Goal: Task Accomplishment & Management: Use online tool/utility

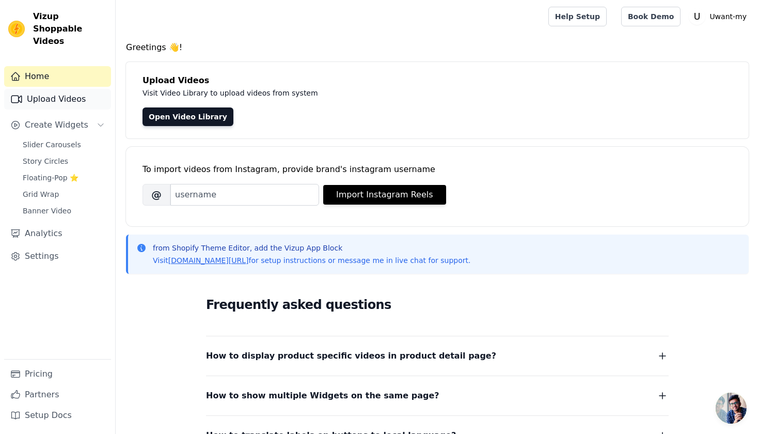
click at [62, 89] on link "Upload Videos" at bounding box center [57, 99] width 107 height 21
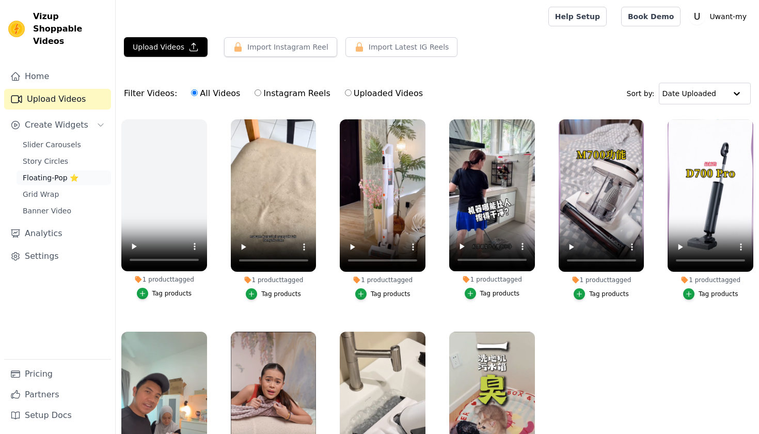
click at [54, 172] on span "Floating-Pop ⭐" at bounding box center [51, 177] width 56 height 10
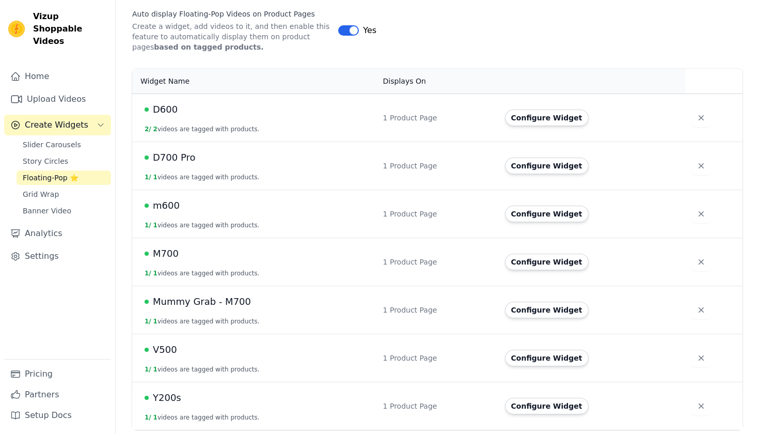
scroll to position [175, 0]
click at [699, 310] on icon "button" at bounding box center [701, 310] width 5 height 5
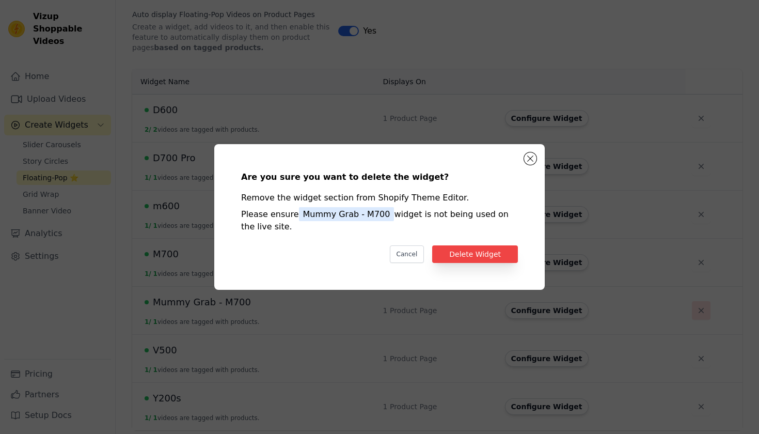
scroll to position [0, 0]
click at [488, 253] on button "Delete Widget" at bounding box center [475, 254] width 86 height 18
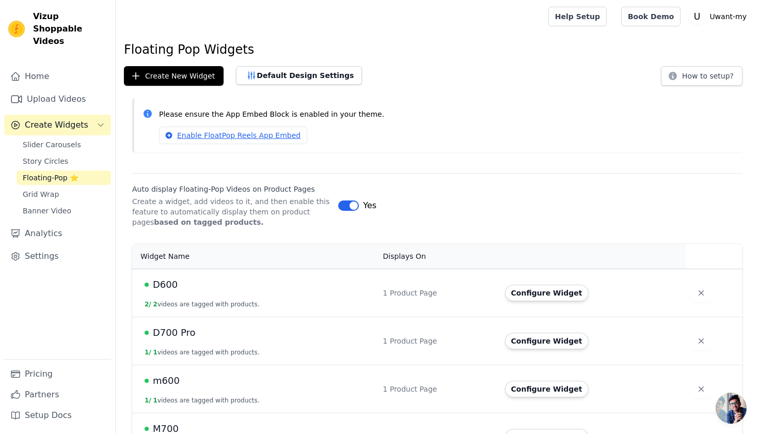
click at [552, 74] on div "Create New Widget Default Design Settings How to setup?" at bounding box center [437, 76] width 627 height 20
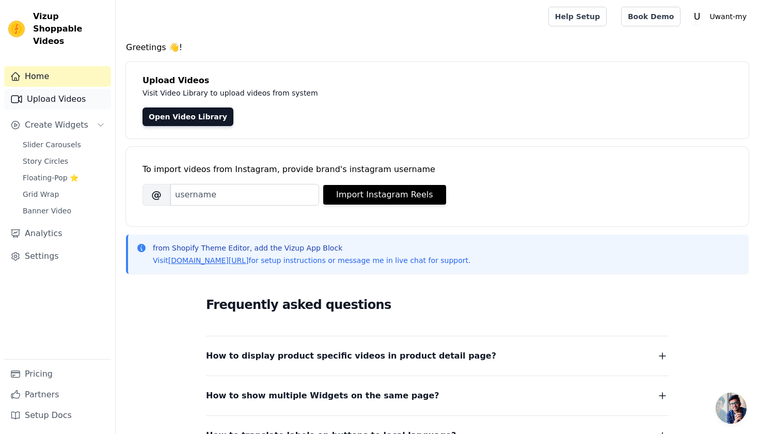
click at [68, 91] on link "Upload Videos" at bounding box center [57, 99] width 107 height 21
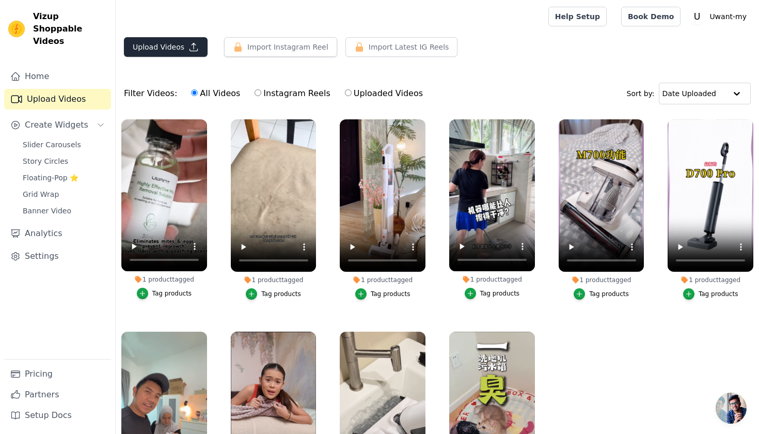
click at [166, 49] on button "Upload Videos" at bounding box center [166, 47] width 84 height 20
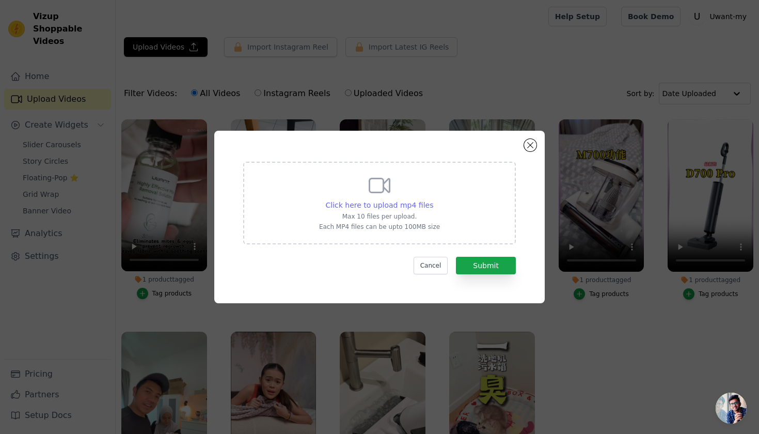
click at [352, 204] on span "Click here to upload mp4 files" at bounding box center [380, 205] width 108 height 8
click at [433, 200] on input "Click here to upload mp4 files Max 10 files per upload. Each MP4 files can be u…" at bounding box center [433, 199] width 1 height 1
type input "C:\fakepath\AQNwmEmXDL3ArEAxrQWCuBA8S2hLZy8flmSUOKz-XQcOFUFgskvRmBiXSXhLnuuHO-i…"
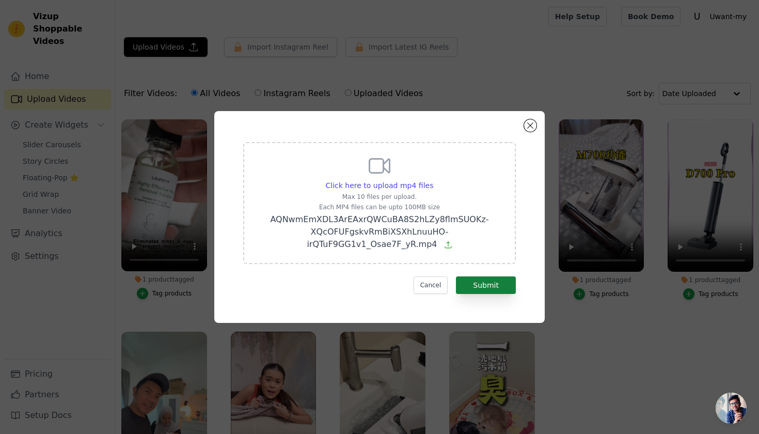
click at [476, 279] on button "Submit" at bounding box center [486, 285] width 60 height 18
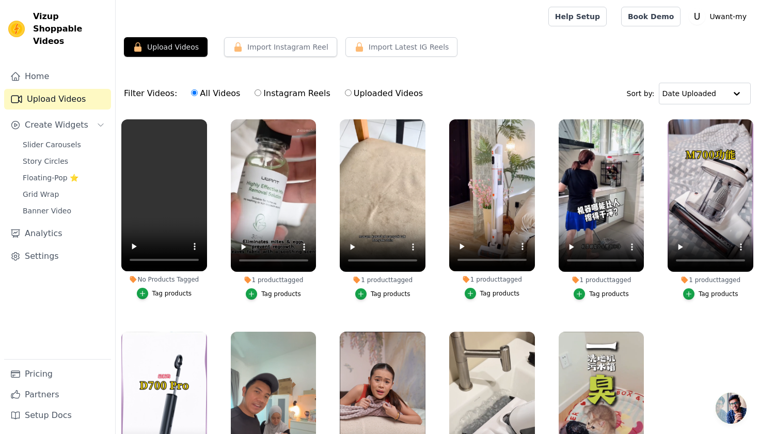
click at [157, 291] on div "Tag products" at bounding box center [172, 293] width 40 height 8
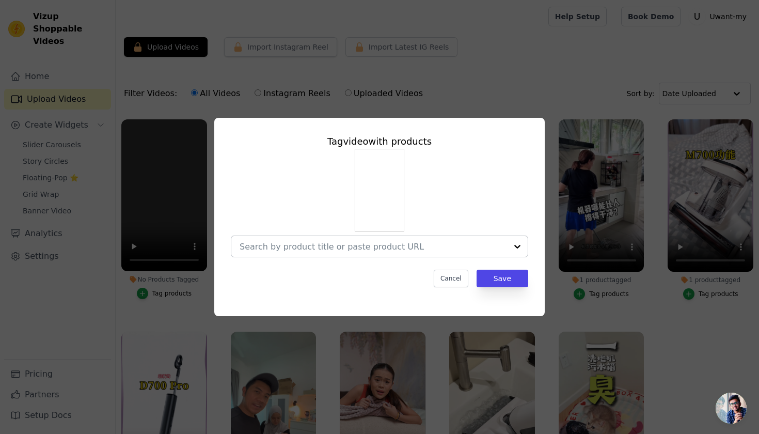
click at [391, 248] on input "No Products Tagged Tag video with products Cancel Save Tag products" at bounding box center [373, 247] width 267 height 10
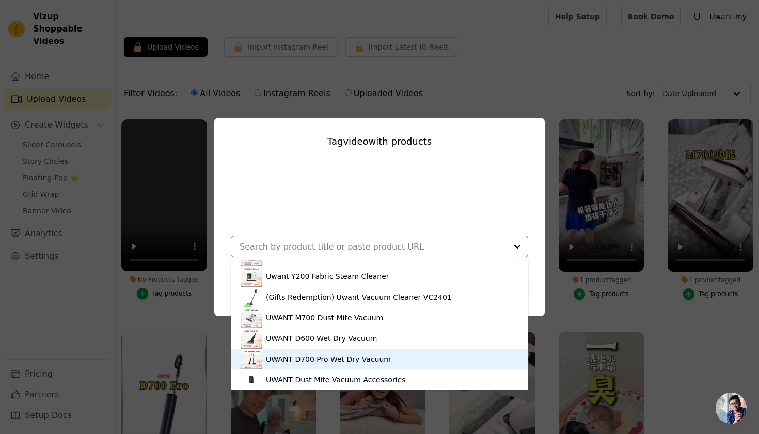
scroll to position [247, 0]
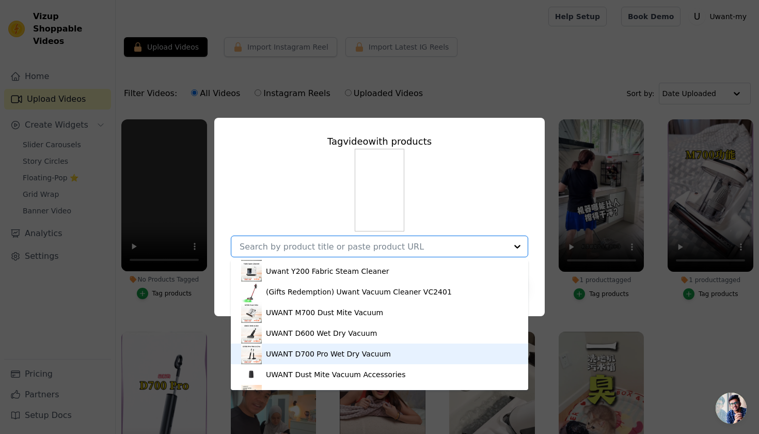
click at [350, 353] on div "UWANT D700 Pro Wet Dry Vacuum" at bounding box center [328, 354] width 125 height 10
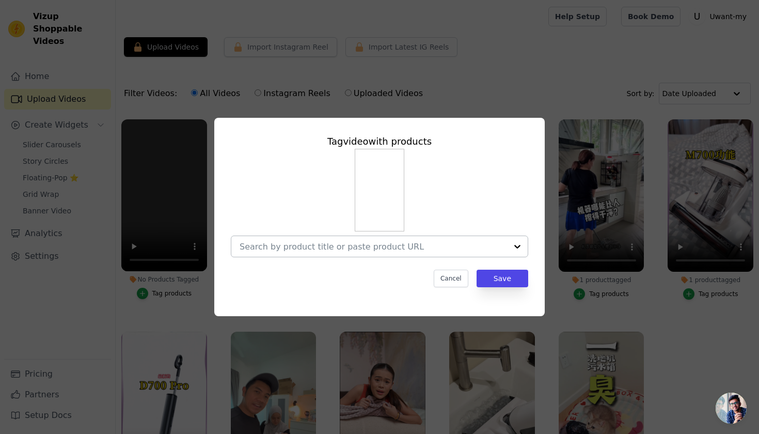
click at [356, 247] on input "No Products Tagged Tag video with products Cancel Save Tag products" at bounding box center [373, 247] width 267 height 10
type input "ms"
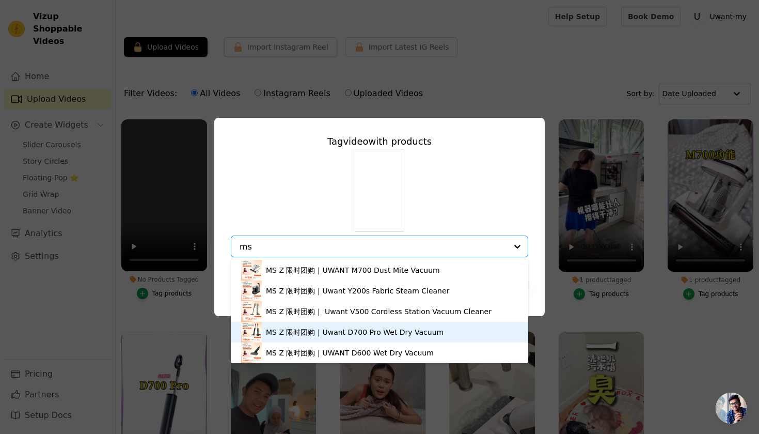
click at [354, 334] on div "MS Z 限时团购｜Uwant D700 Pro Wet Dry Vacuum" at bounding box center [355, 332] width 178 height 10
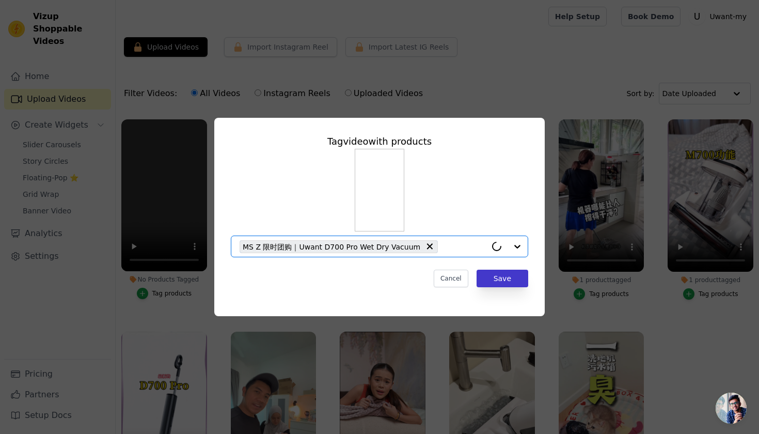
click at [497, 275] on button "Save" at bounding box center [503, 279] width 52 height 18
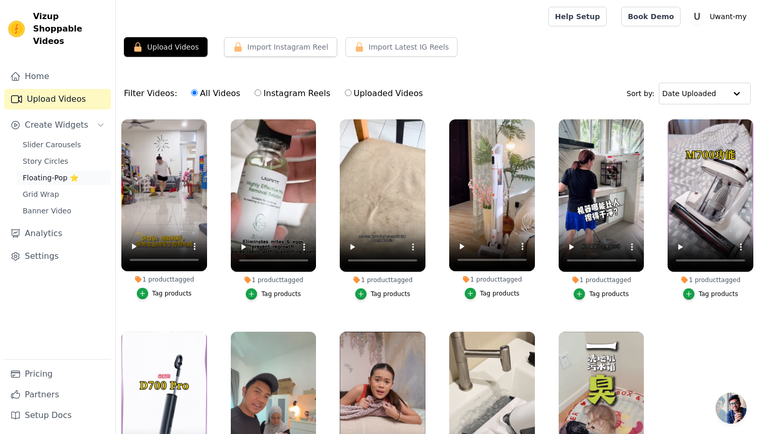
click at [51, 170] on link "Floating-Pop ⭐" at bounding box center [64, 177] width 94 height 14
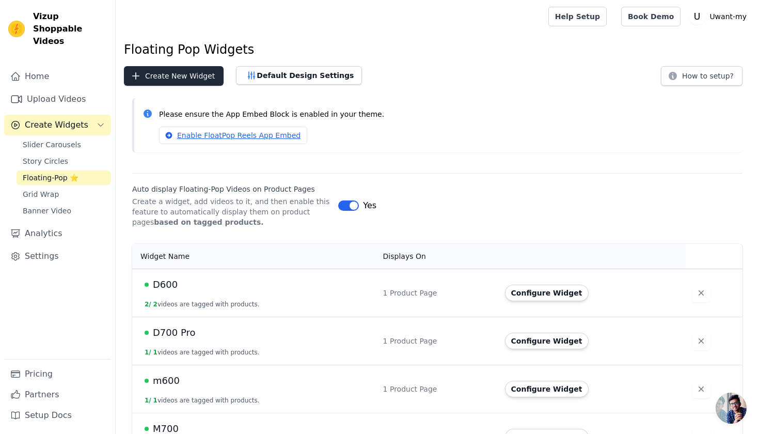
click at [179, 73] on button "Create New Widget" at bounding box center [174, 76] width 100 height 20
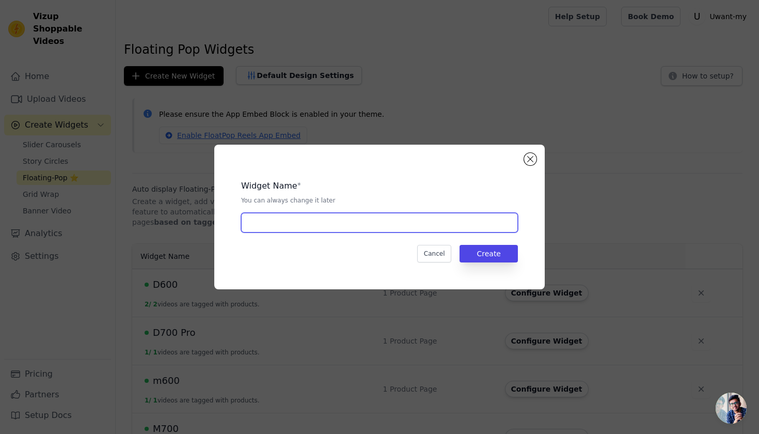
click at [293, 219] on input "text" at bounding box center [379, 223] width 277 height 20
type input "D700 Pro - Ms Z"
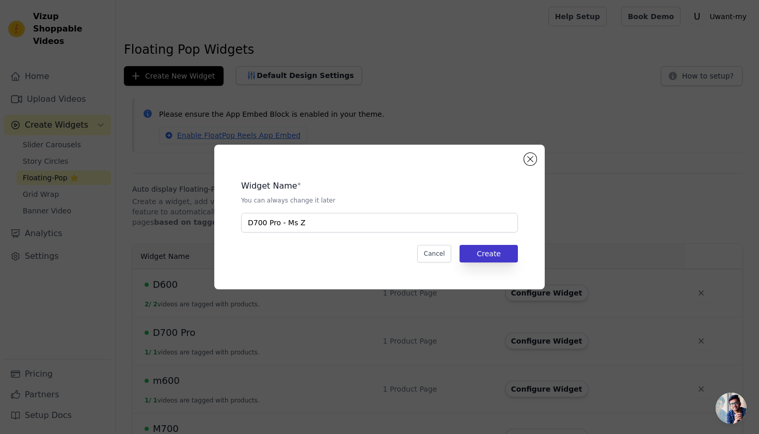
click at [486, 252] on button "Create" at bounding box center [489, 254] width 58 height 18
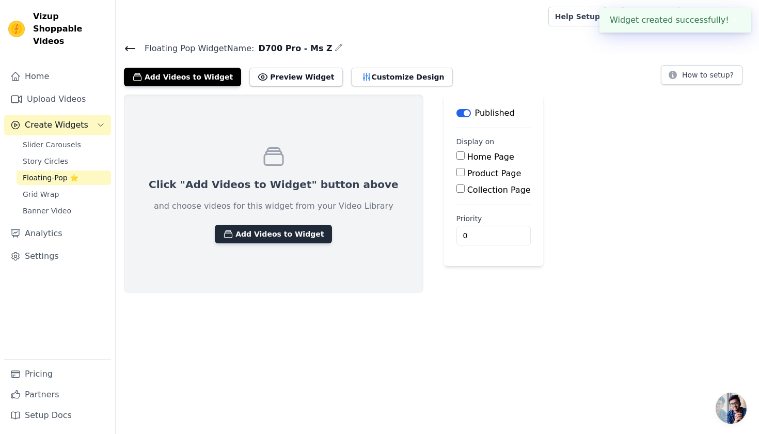
click at [287, 232] on button "Add Videos to Widget" at bounding box center [273, 234] width 117 height 19
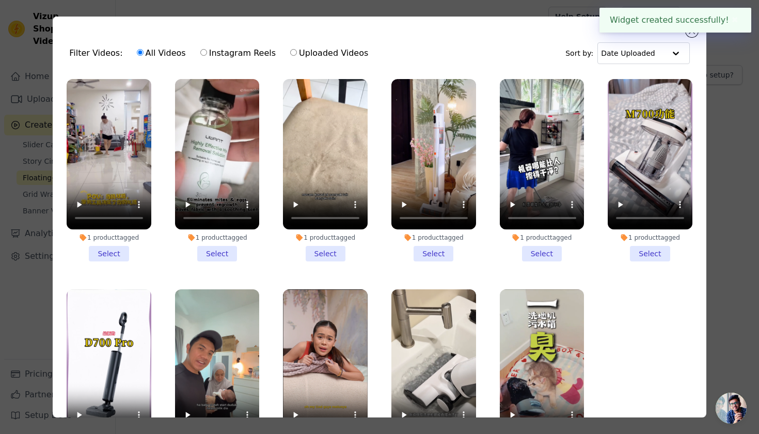
click at [115, 250] on li "1 product tagged Select" at bounding box center [109, 170] width 85 height 182
click at [0, 0] on input "1 product tagged Select" at bounding box center [0, 0] width 0 height 0
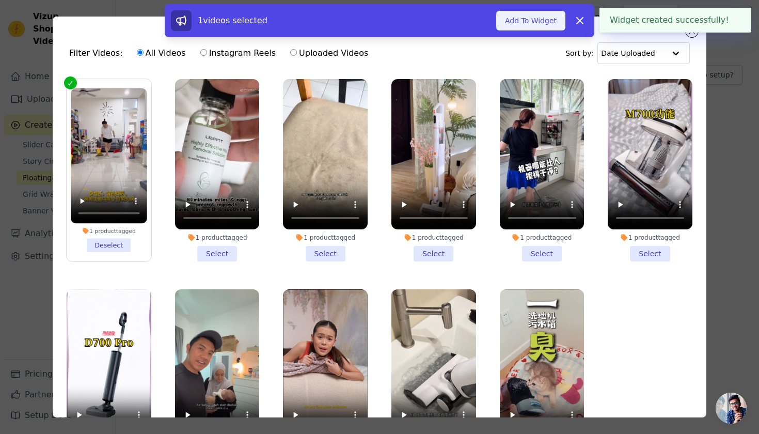
click at [533, 15] on button "Add To Widget" at bounding box center [530, 21] width 69 height 20
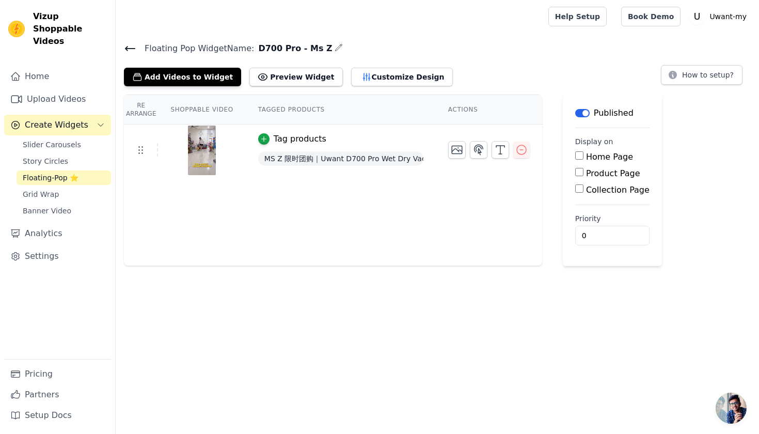
click at [579, 172] on input "Product Page" at bounding box center [579, 172] width 8 height 8
checkbox input "true"
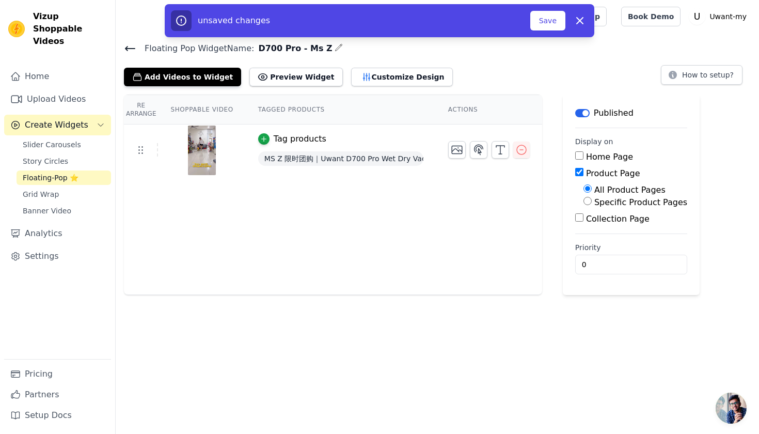
click at [588, 205] on input "Specific Product Pages" at bounding box center [587, 201] width 8 height 8
radio input "true"
click at [596, 225] on button "Select Products" at bounding box center [617, 226] width 69 height 18
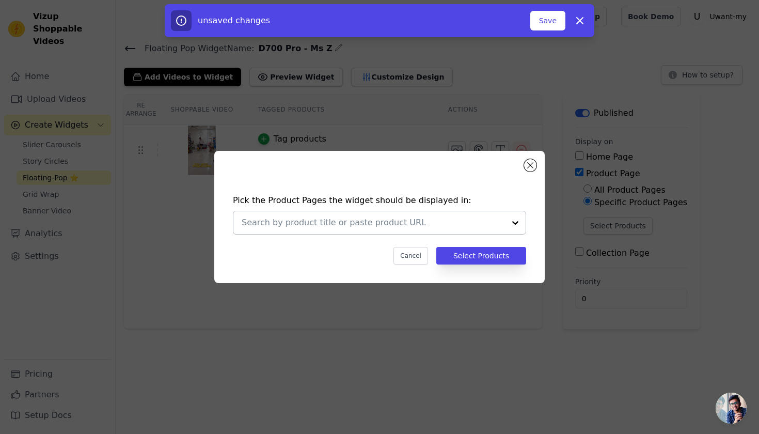
click at [402, 224] on input "text" at bounding box center [373, 222] width 263 height 12
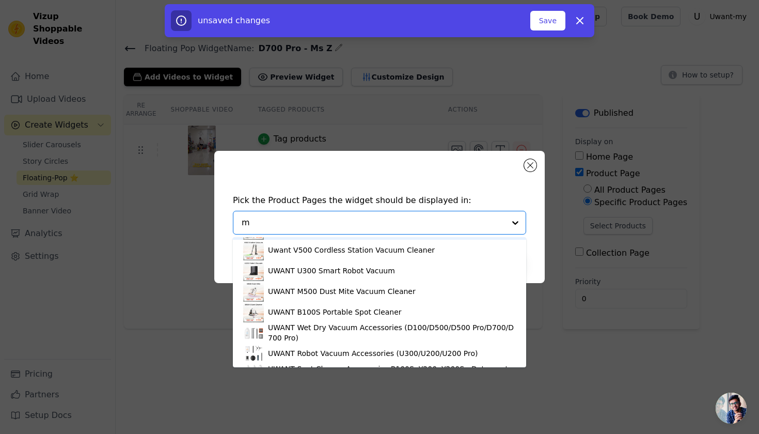
scroll to position [12, 0]
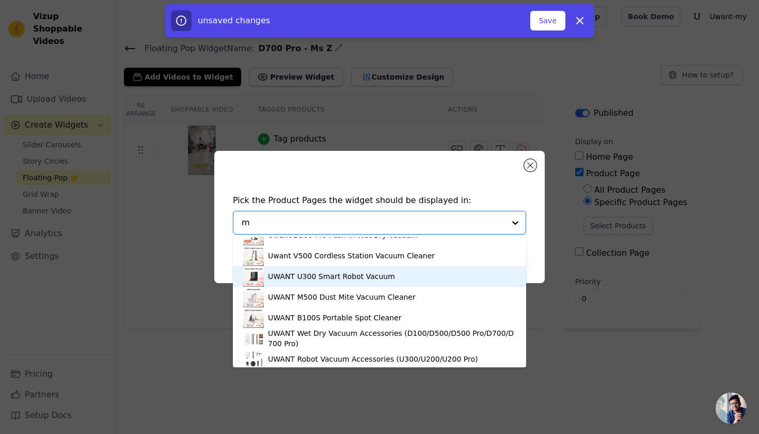
type input "ms"
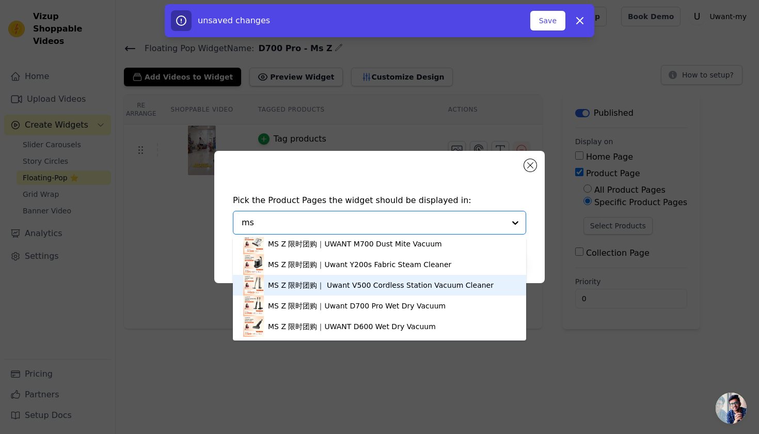
scroll to position [35, 0]
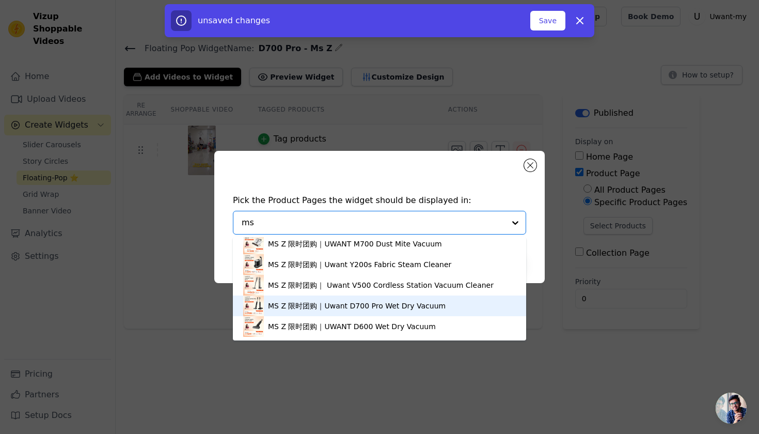
click at [362, 311] on div "MS Z 限时团购｜Uwant D700 Pro Wet Dry Vacuum" at bounding box center [357, 305] width 178 height 10
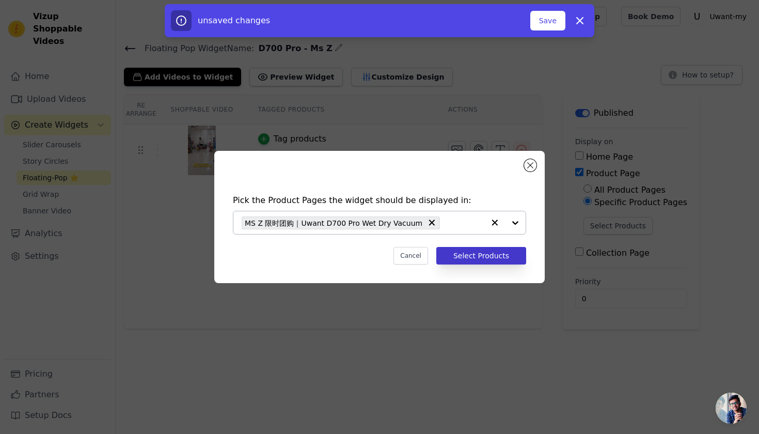
click at [493, 254] on button "Select Products" at bounding box center [481, 256] width 90 height 18
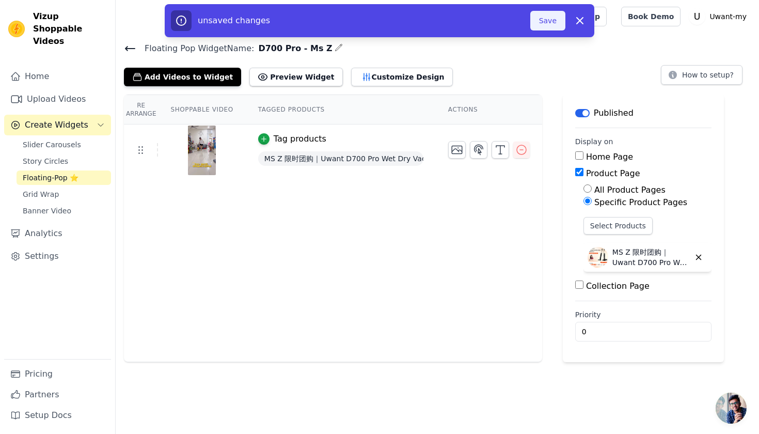
click at [549, 22] on button "Save" at bounding box center [547, 21] width 35 height 20
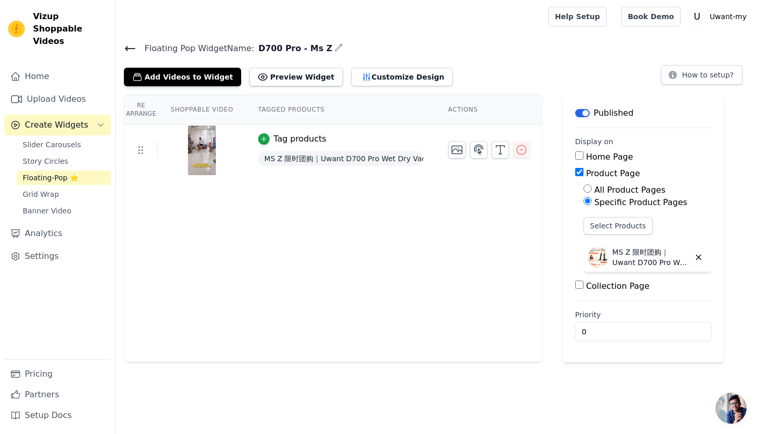
click at [134, 49] on icon at bounding box center [130, 48] width 12 height 12
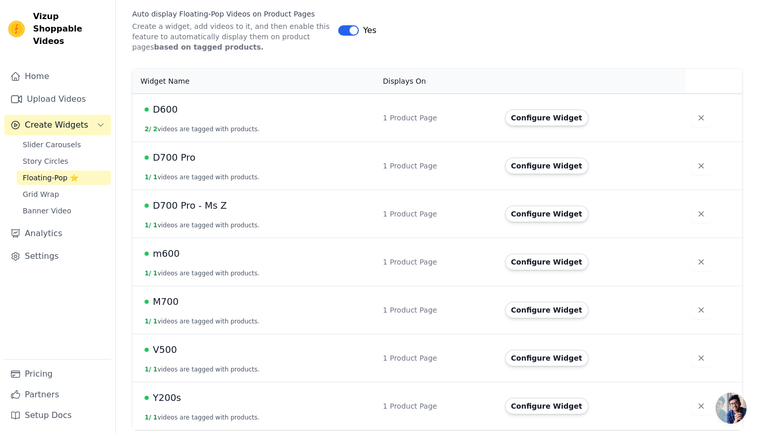
scroll to position [175, 0]
